Goal: Transaction & Acquisition: Download file/media

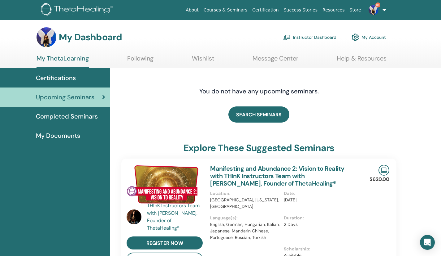
click at [318, 36] on link "Instructor Dashboard" at bounding box center [309, 37] width 53 height 14
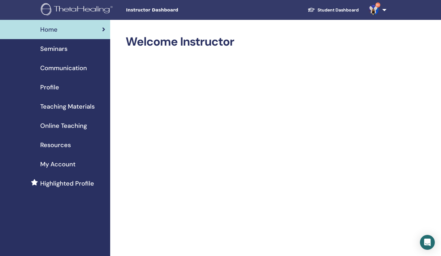
click at [56, 52] on span "Seminars" at bounding box center [53, 48] width 27 height 9
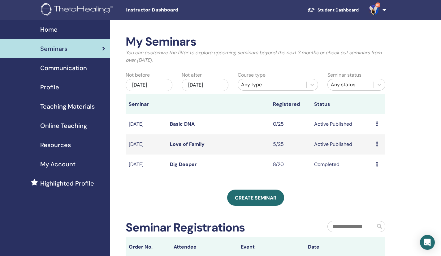
click at [58, 106] on span "Teaching Materials" at bounding box center [67, 106] width 55 height 9
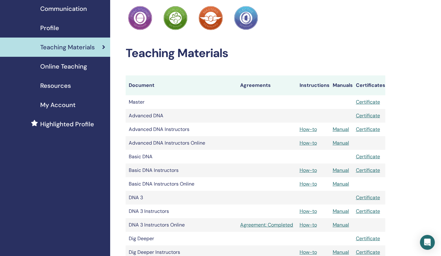
scroll to position [59, 0]
click at [346, 131] on link "Manual" at bounding box center [341, 128] width 16 height 7
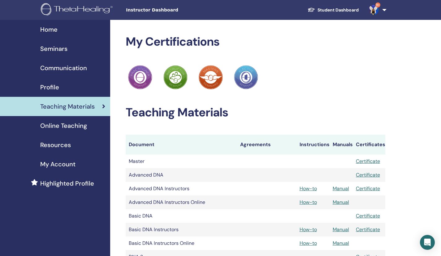
scroll to position [59, 0]
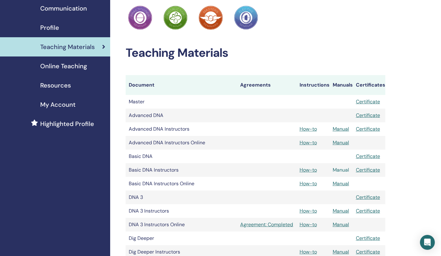
click at [340, 170] on link "Manual" at bounding box center [341, 169] width 16 height 7
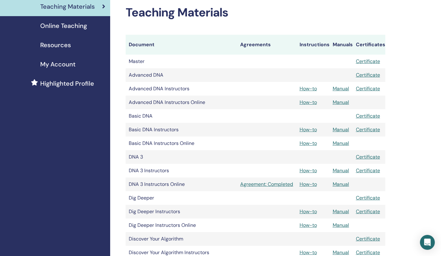
scroll to position [100, 0]
click at [342, 211] on link "Manual" at bounding box center [341, 211] width 16 height 7
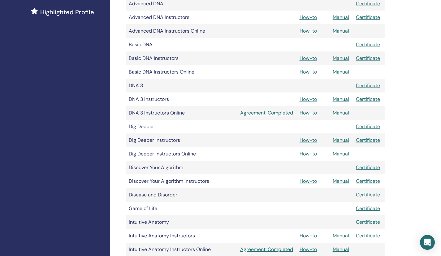
scroll to position [203, 0]
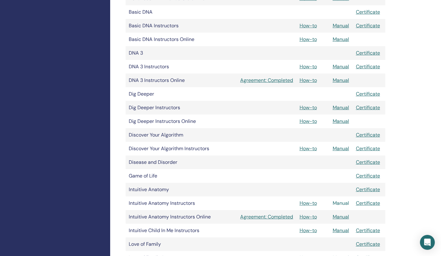
click at [339, 205] on link "Manual" at bounding box center [341, 202] width 16 height 7
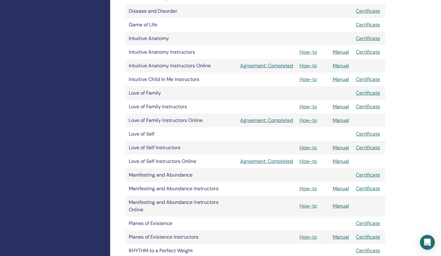
scroll to position [363, 0]
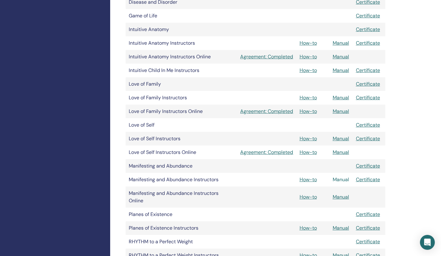
click at [342, 179] on link "Manual" at bounding box center [341, 179] width 16 height 7
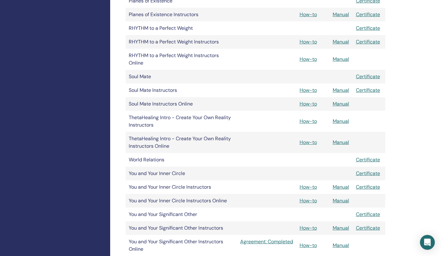
scroll to position [580, 0]
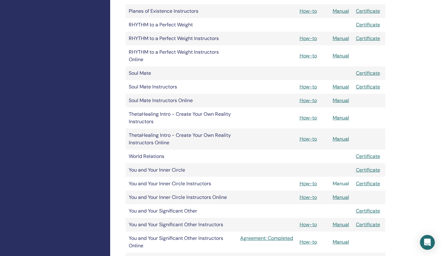
click at [342, 186] on link "Manual" at bounding box center [341, 183] width 16 height 7
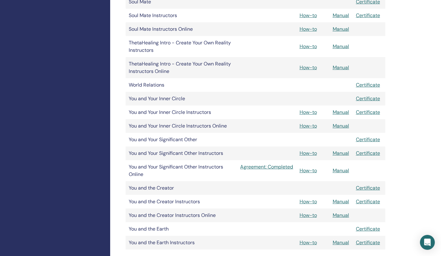
scroll to position [652, 0]
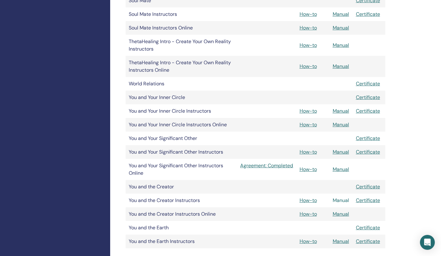
click at [341, 201] on link "Manual" at bounding box center [341, 200] width 16 height 7
